Goal: Task Accomplishment & Management: Use online tool/utility

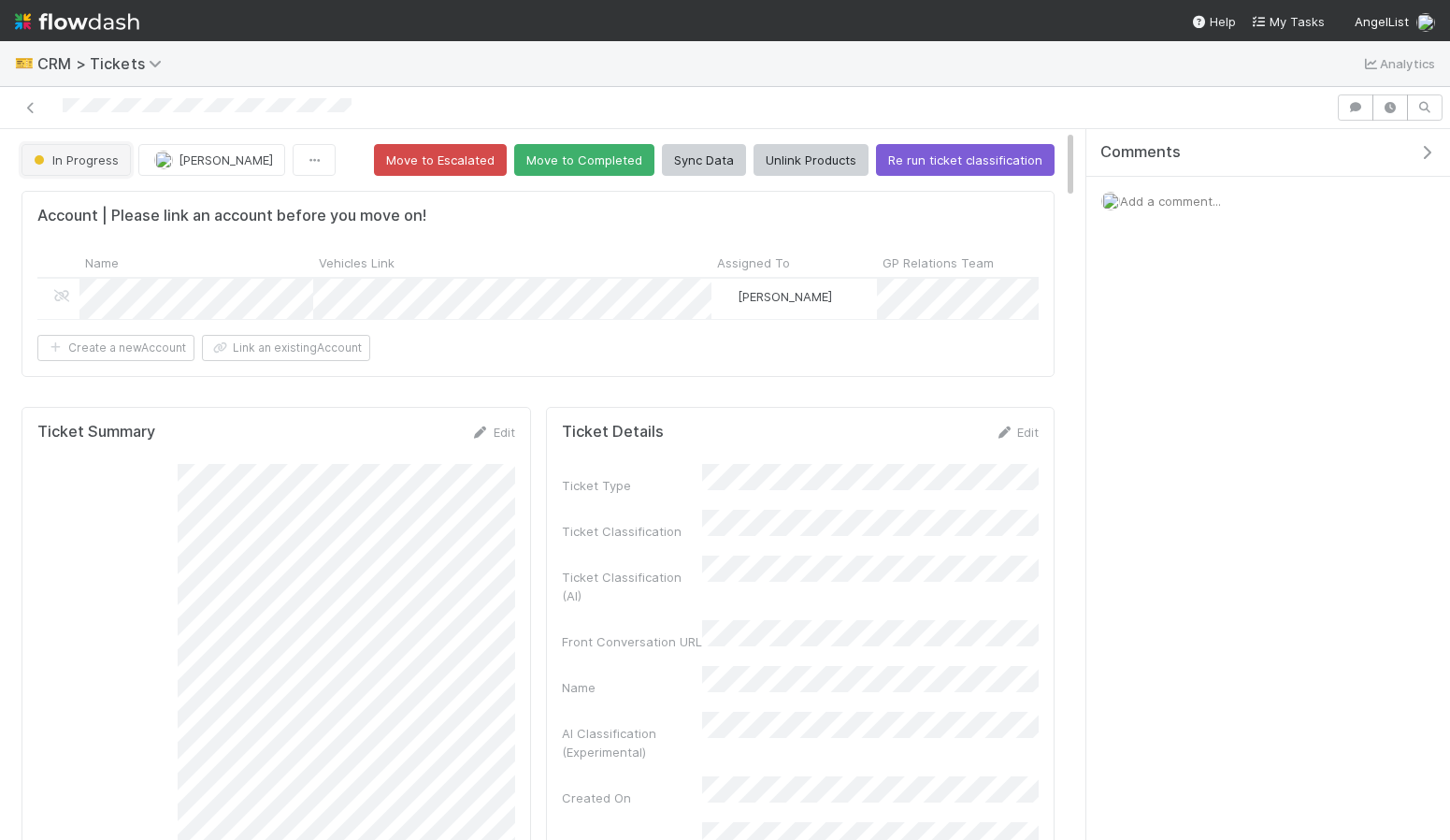
click at [83, 151] on button "In Progress" at bounding box center [76, 160] width 110 height 32
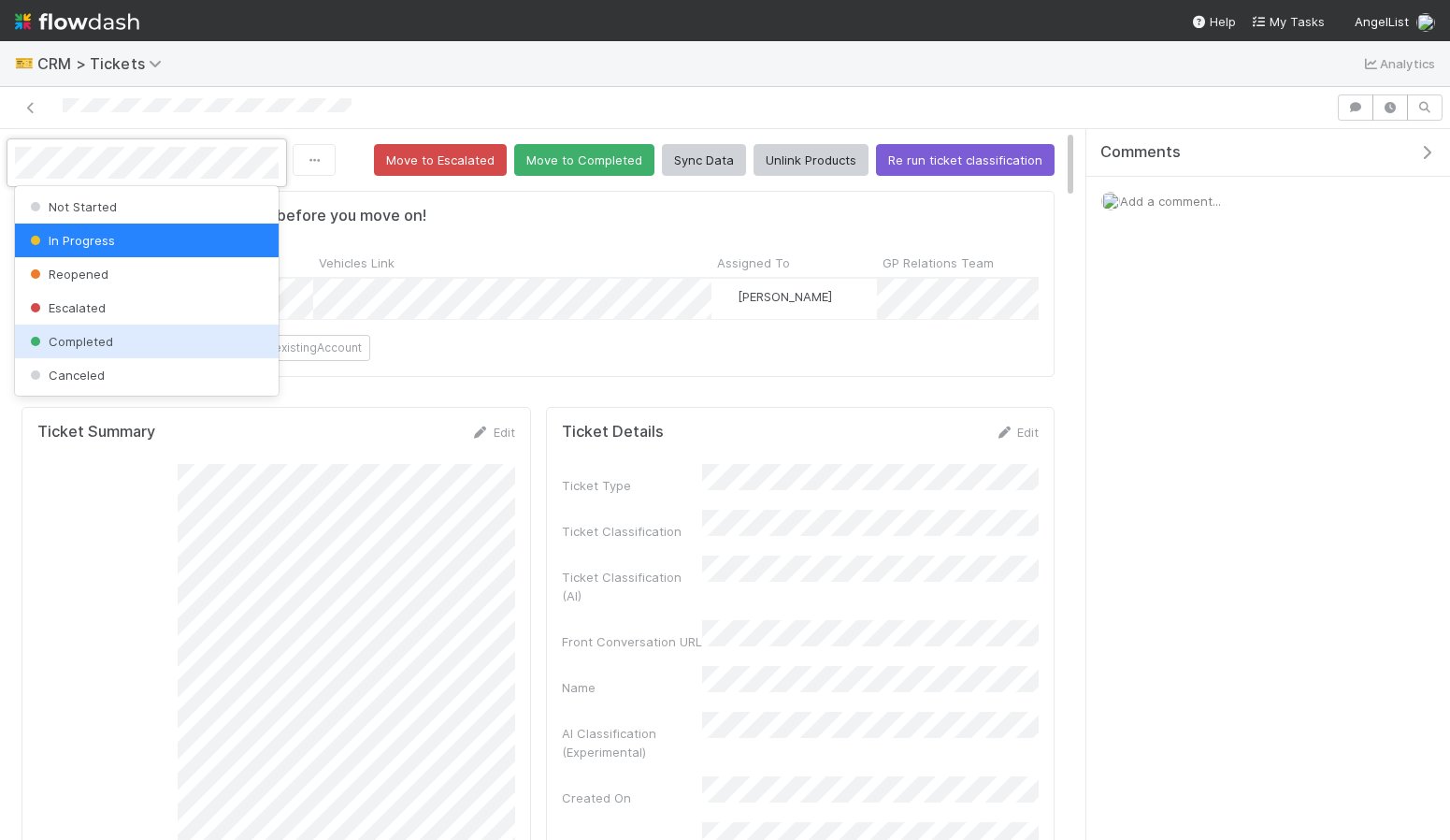
click at [109, 333] on div "Completed" at bounding box center [147, 341] width 264 height 34
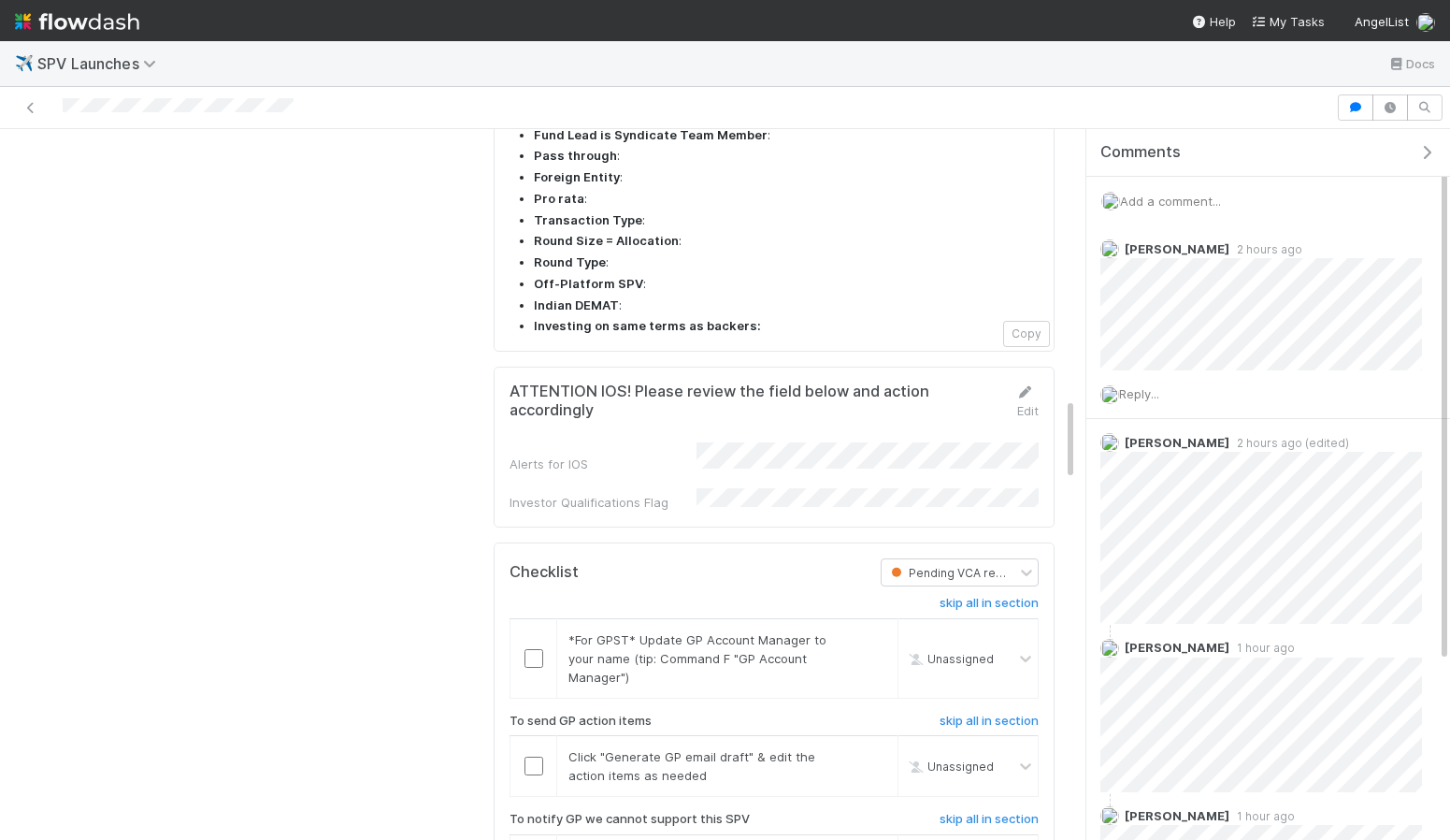
scroll to position [2284, 0]
click at [543, 648] on input "checkbox" at bounding box center [533, 656] width 18 height 18
click at [528, 755] on input "checkbox" at bounding box center [533, 764] width 18 height 18
checkbox input "true"
click at [536, 755] on input "checkbox" at bounding box center [533, 764] width 18 height 18
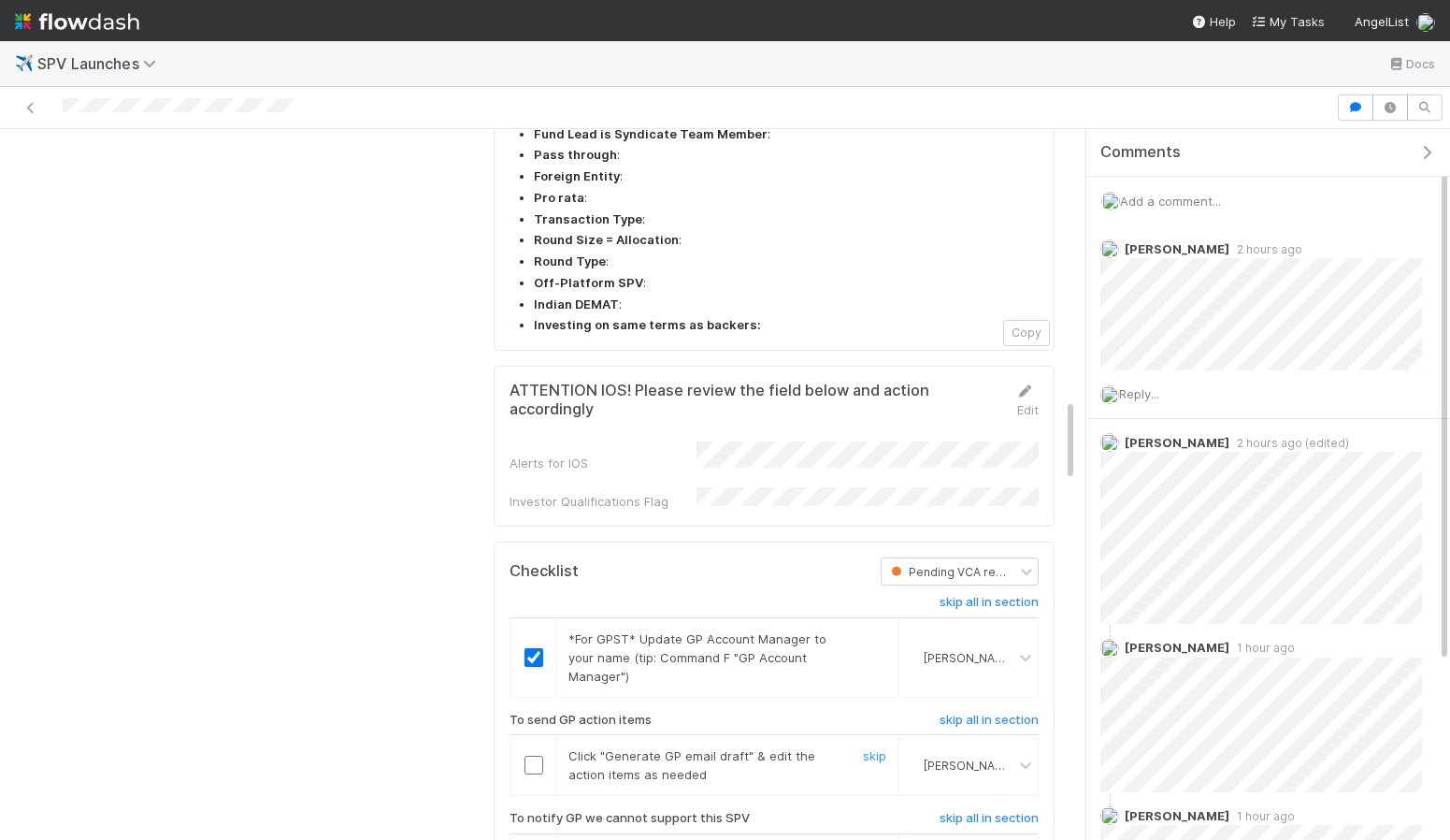
click at [535, 755] on input "checkbox" at bounding box center [533, 764] width 18 height 18
click at [998, 811] on h6 "skip all in section" at bounding box center [989, 819] width 99 height 15
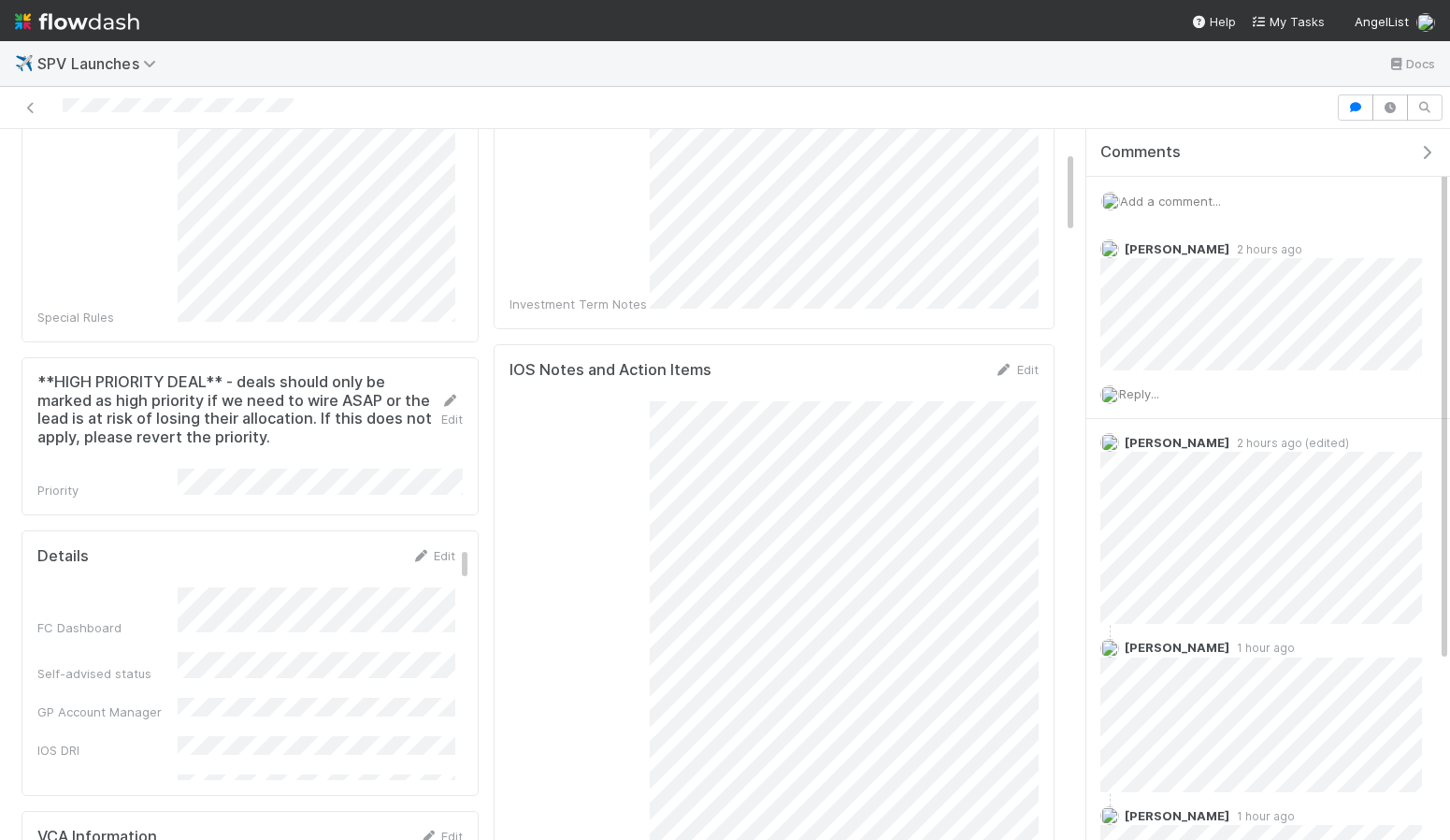
scroll to position [0, 0]
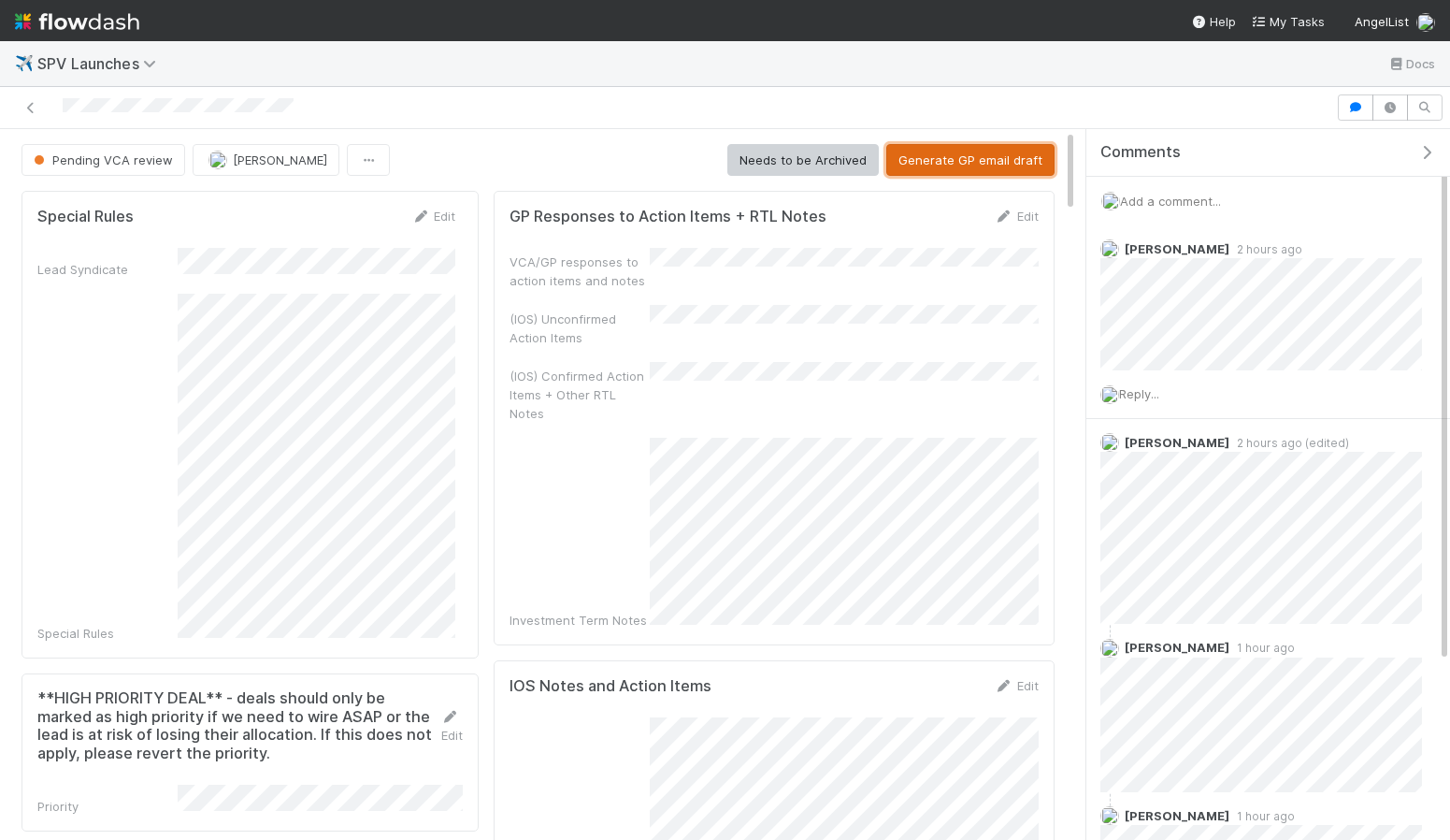
click at [945, 157] on button "Generate GP email draft" at bounding box center [970, 160] width 168 height 32
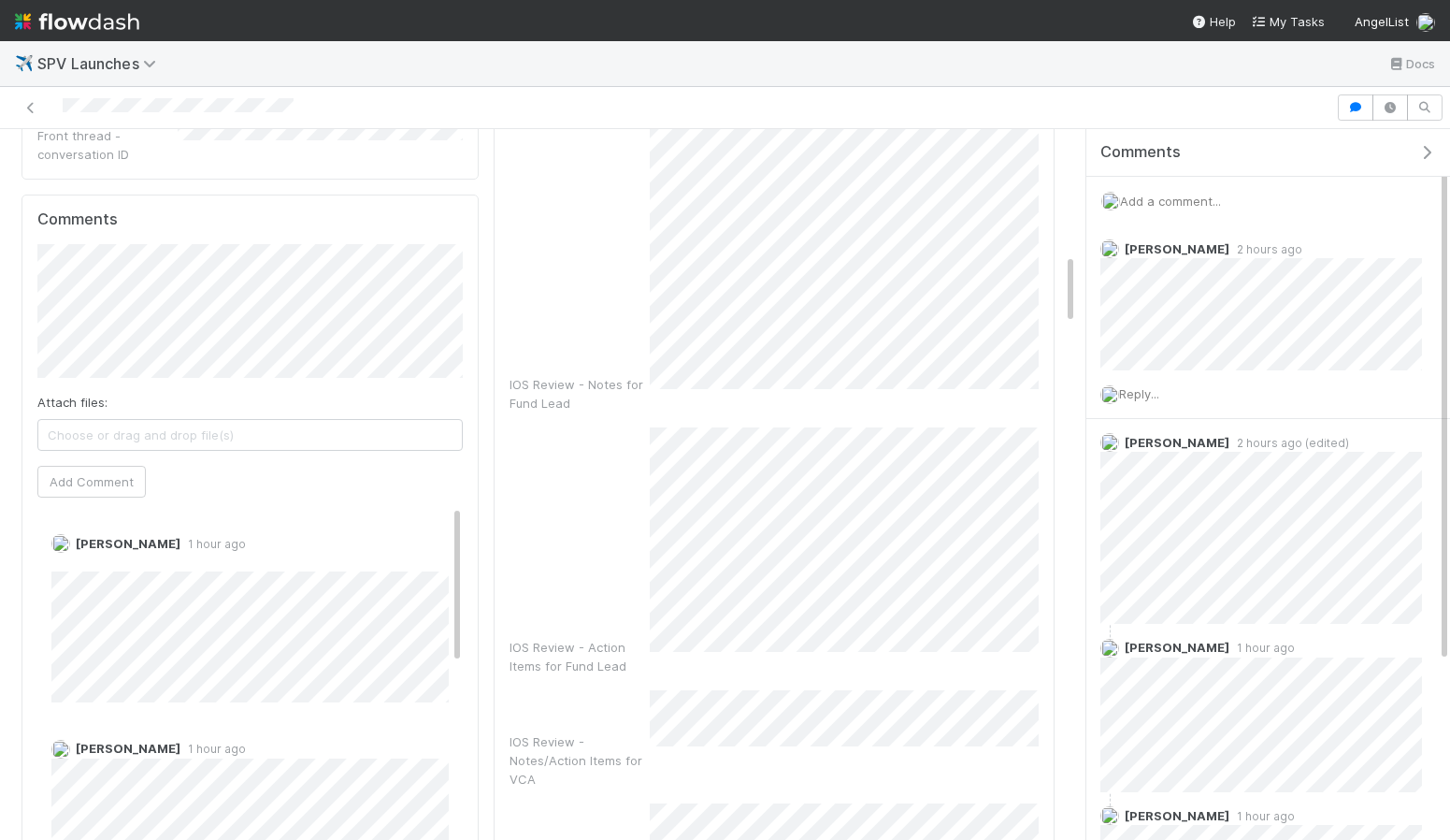
scroll to position [1246, 0]
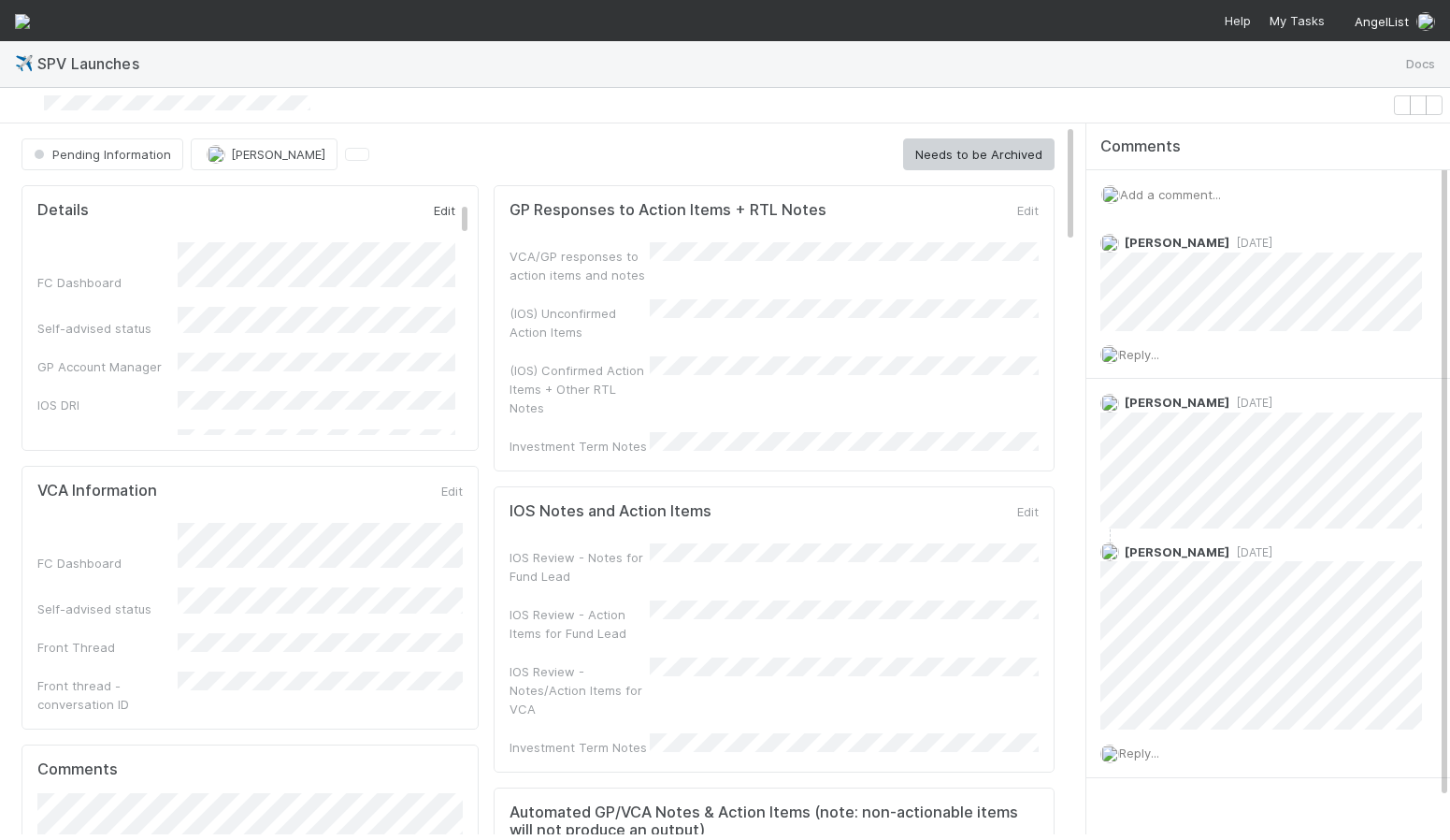
click at [432, 216] on link "Edit" at bounding box center [443, 211] width 25 height 15
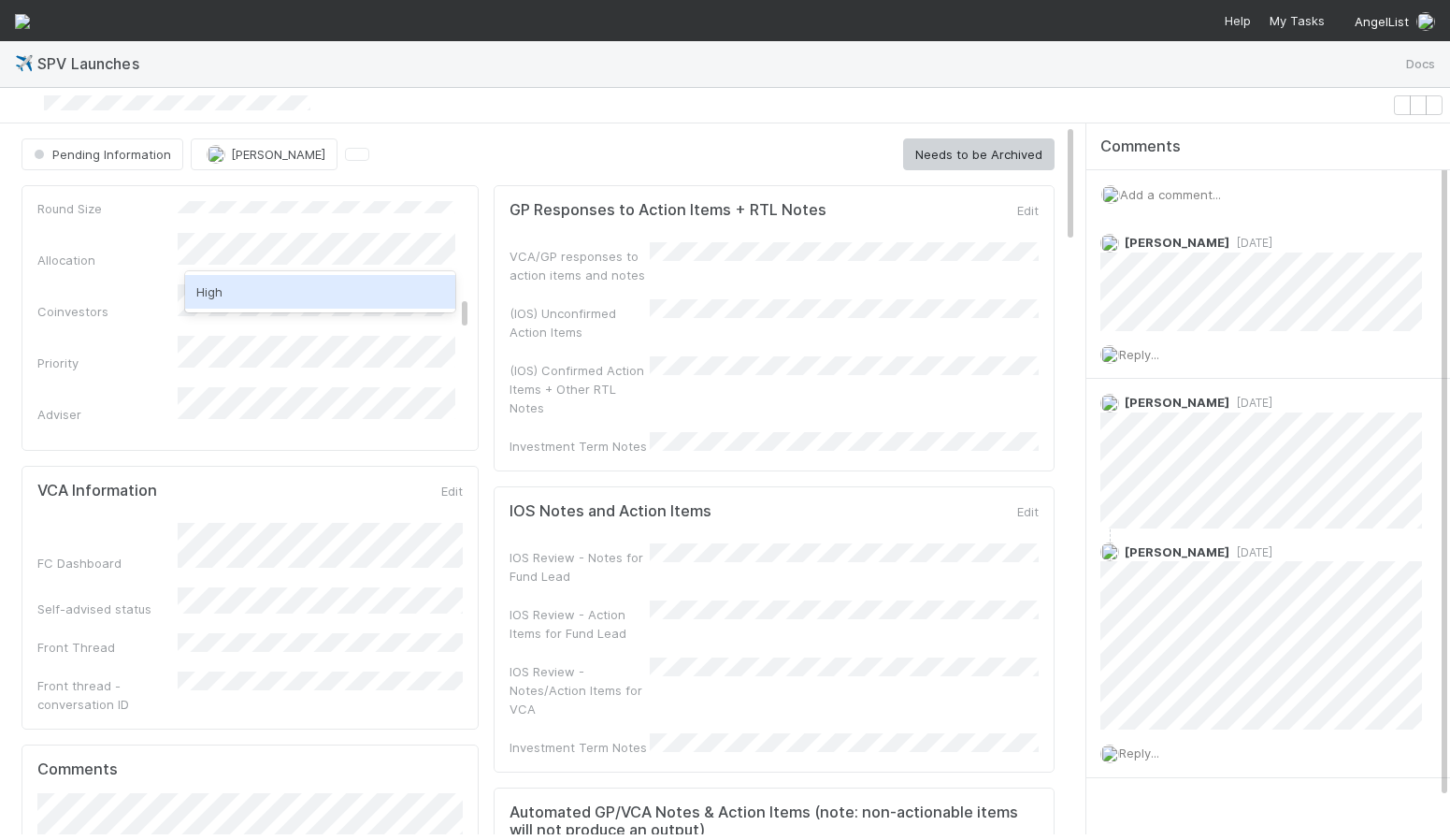
click at [263, 285] on div "High" at bounding box center [319, 292] width 270 height 34
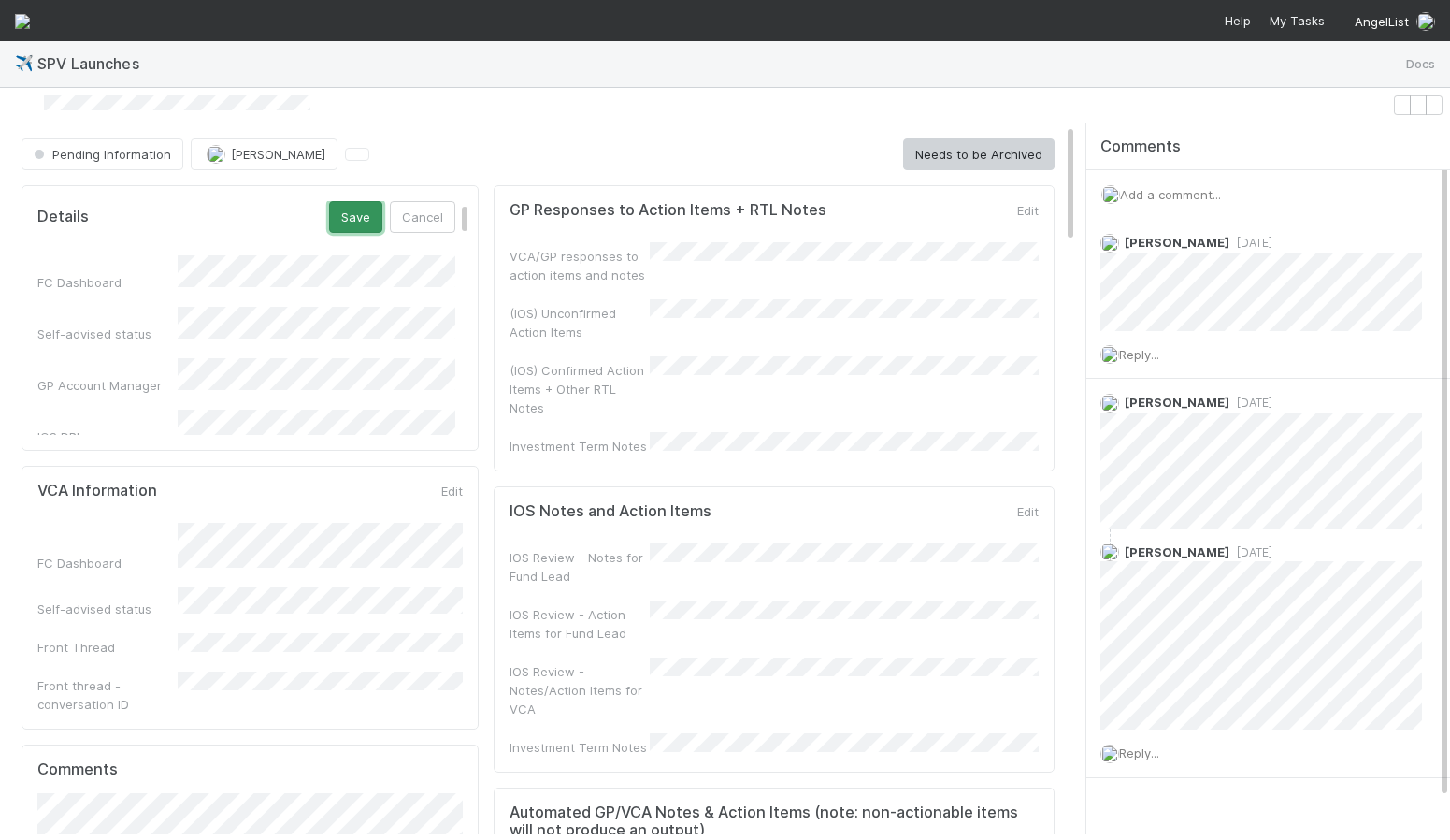
click at [353, 221] on button "Save" at bounding box center [355, 216] width 53 height 32
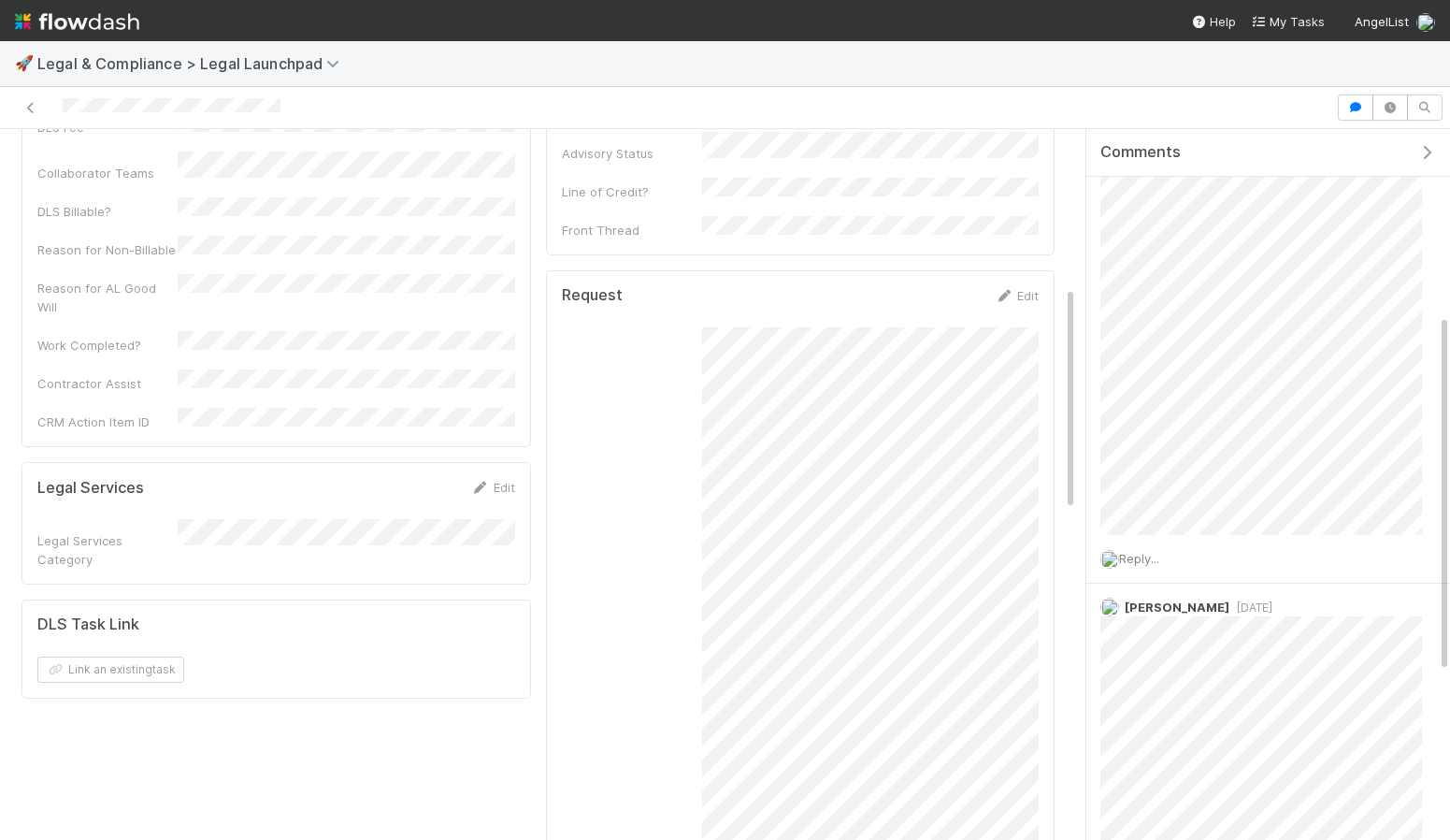
scroll to position [216, 0]
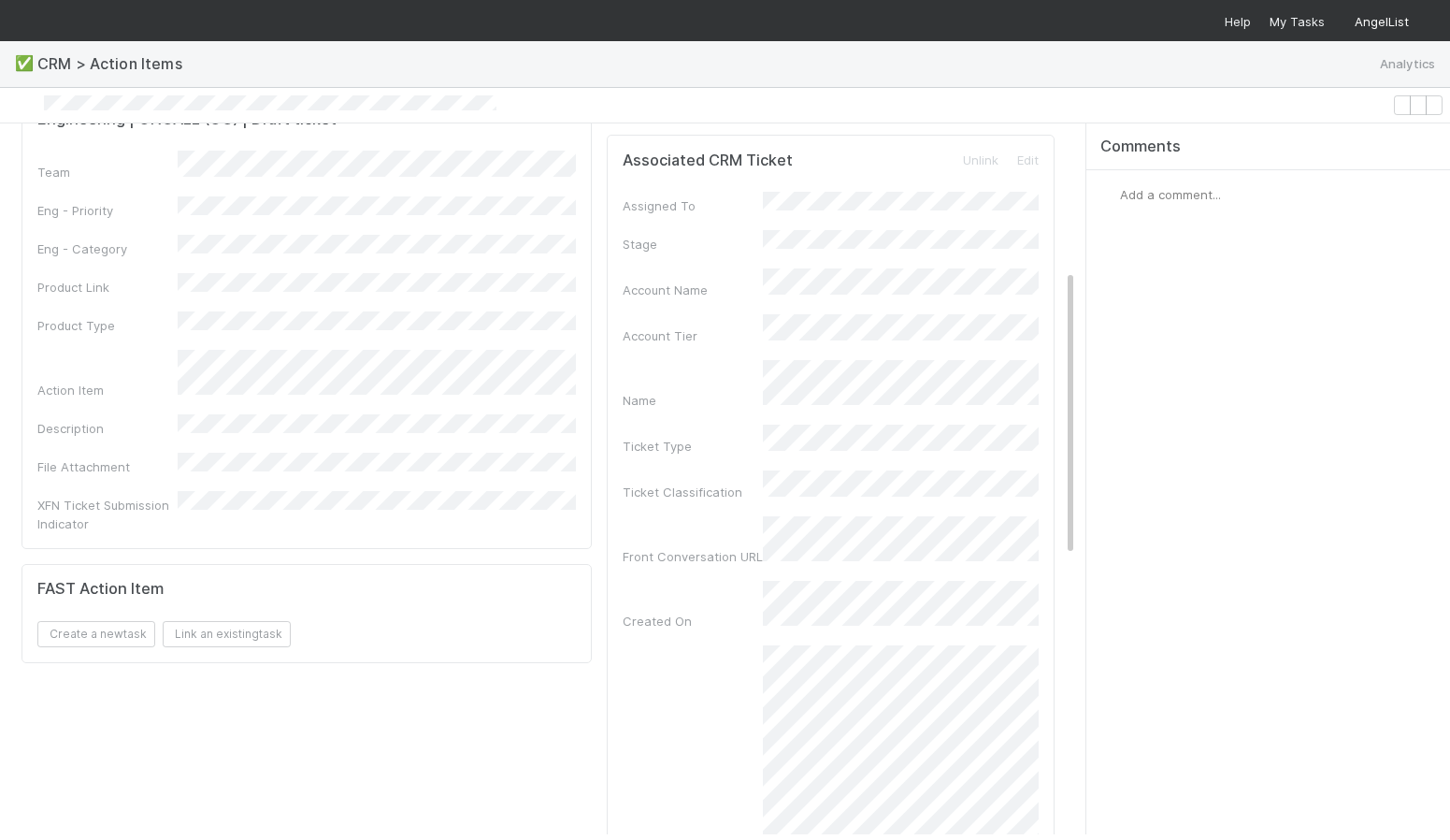
scroll to position [366, 0]
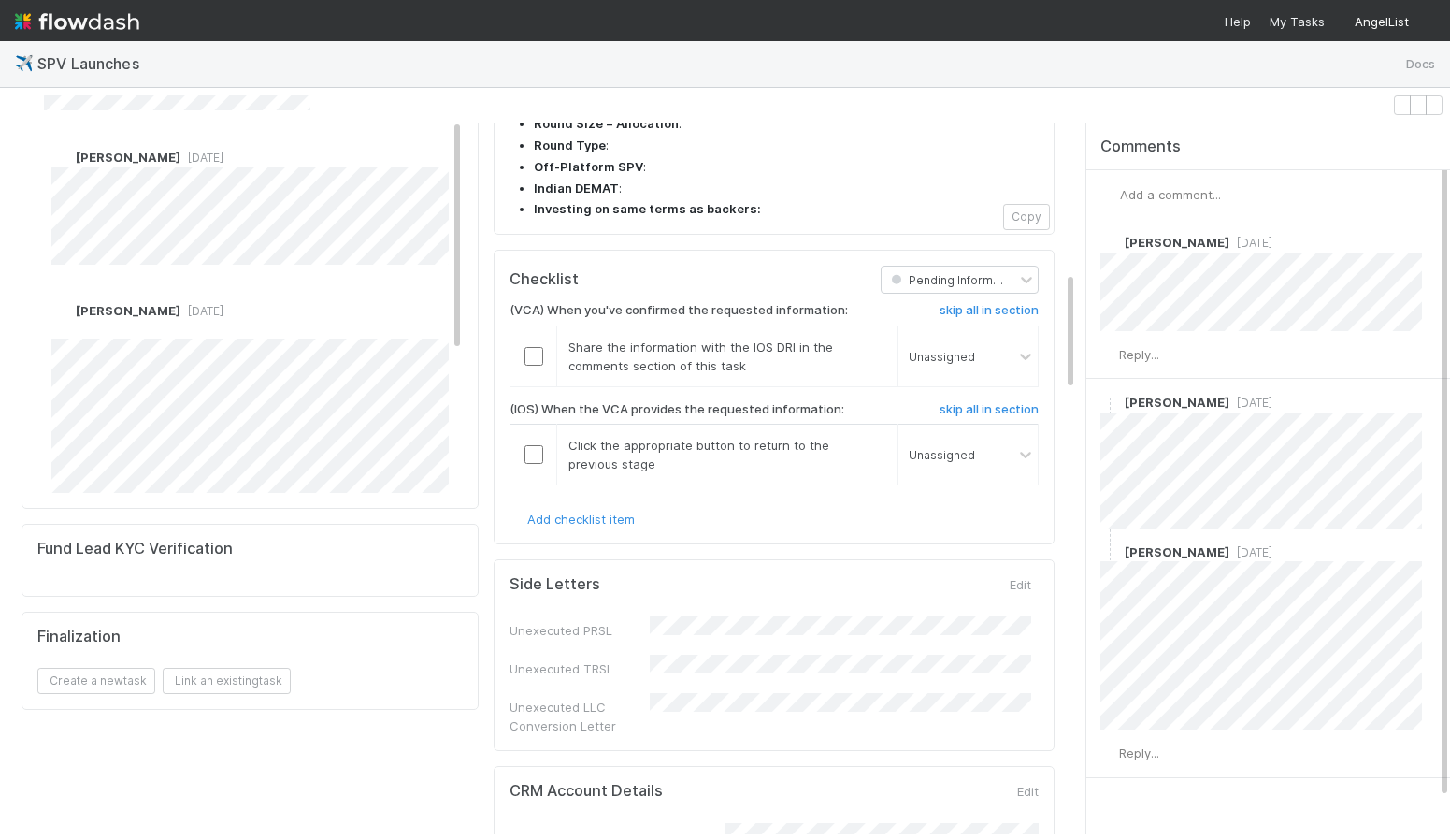
scroll to position [840, 0]
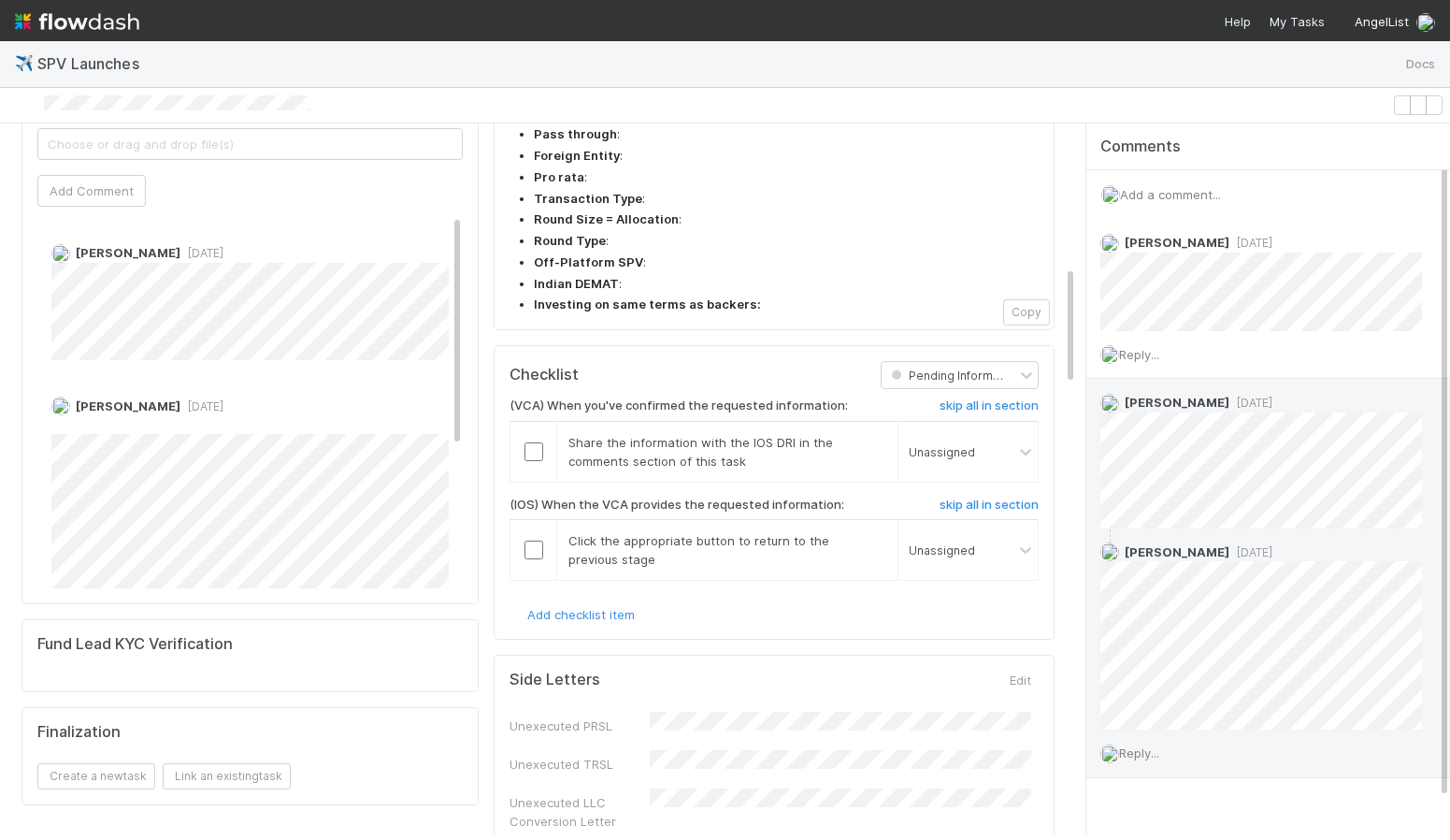
click at [1138, 760] on span "Reply..." at bounding box center [1139, 753] width 40 height 15
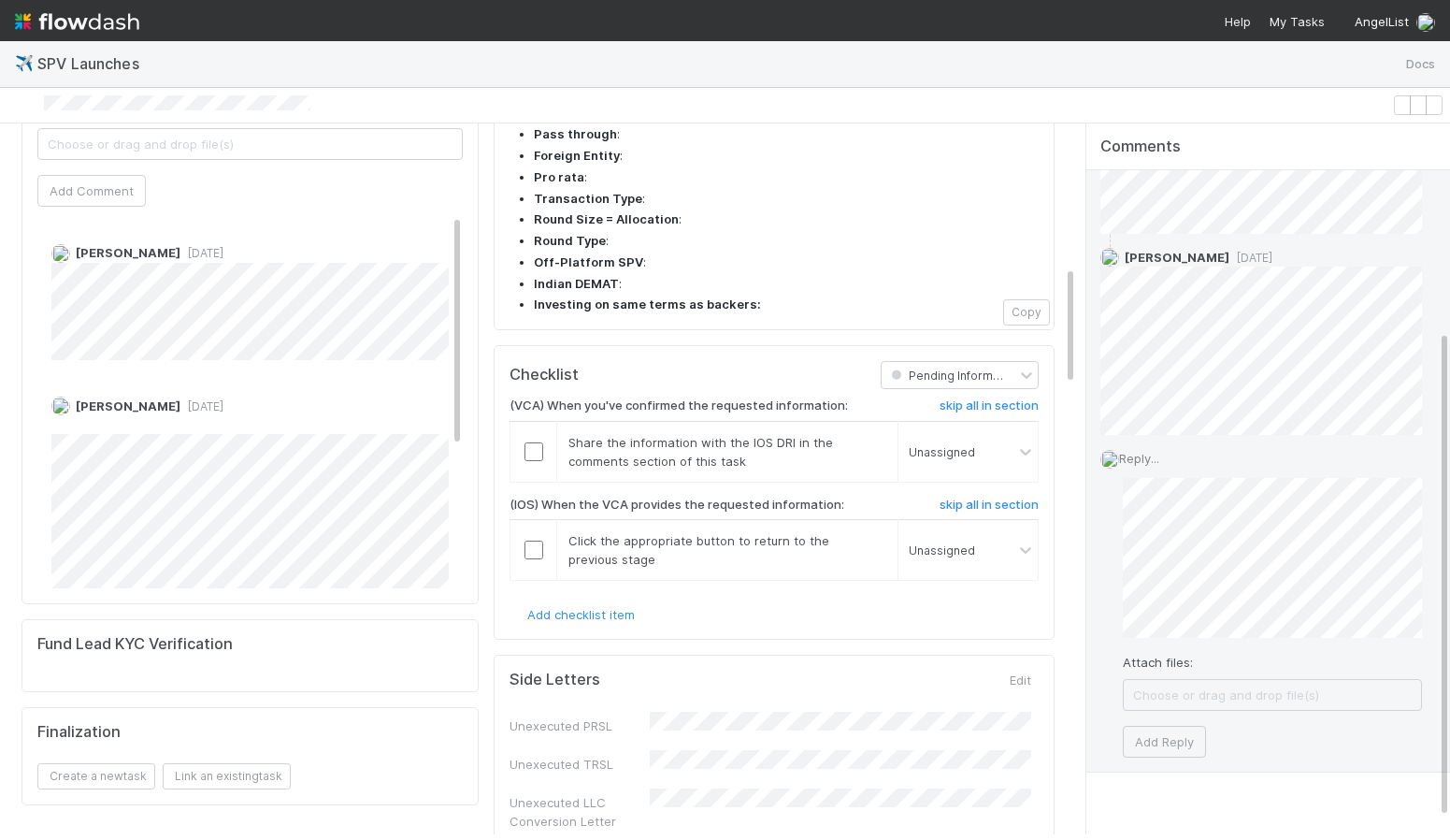
scroll to position [302, 0]
click at [1170, 730] on button "Add Reply" at bounding box center [1164, 733] width 83 height 32
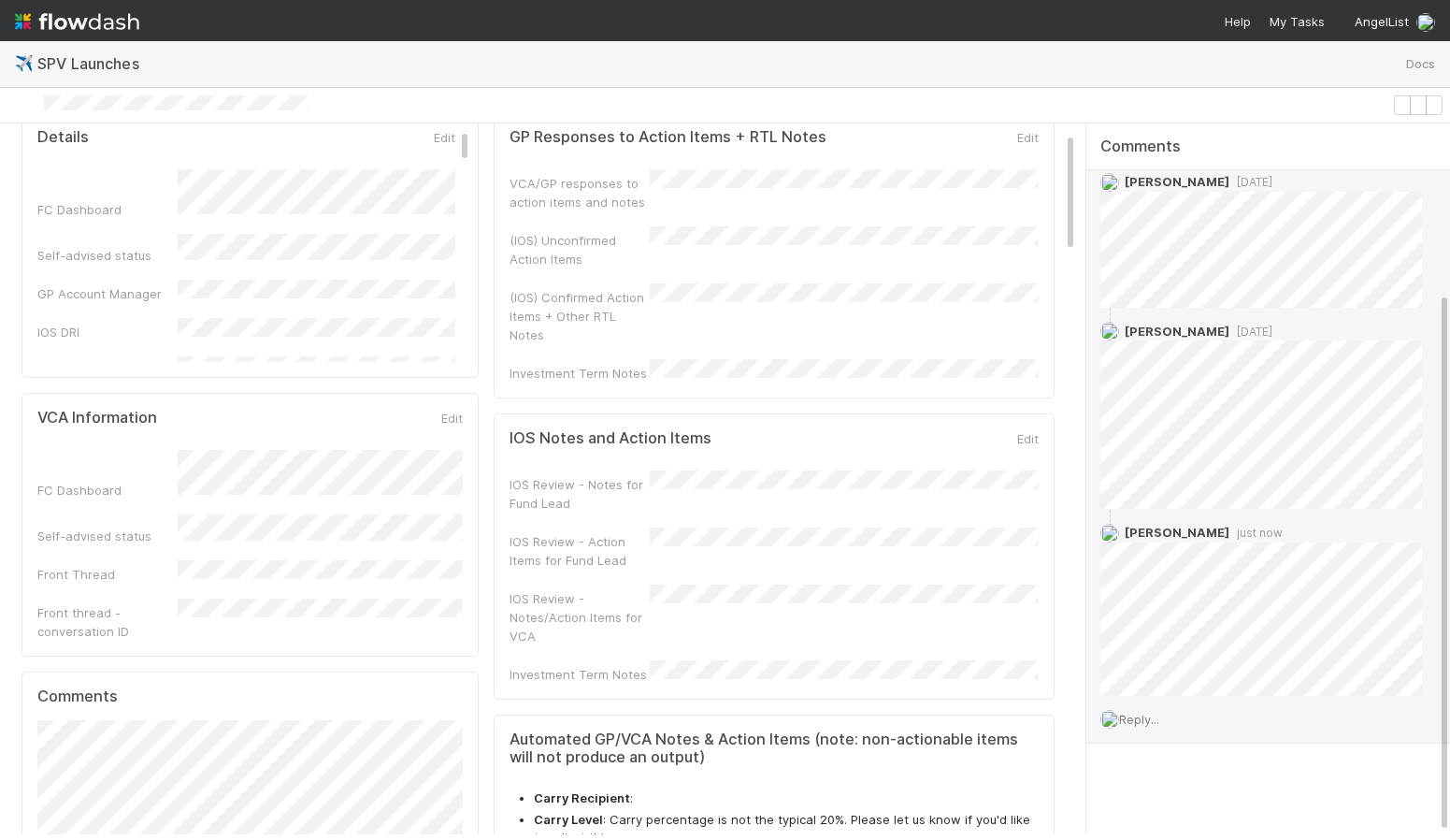
scroll to position [27, 0]
